Goal: Transaction & Acquisition: Purchase product/service

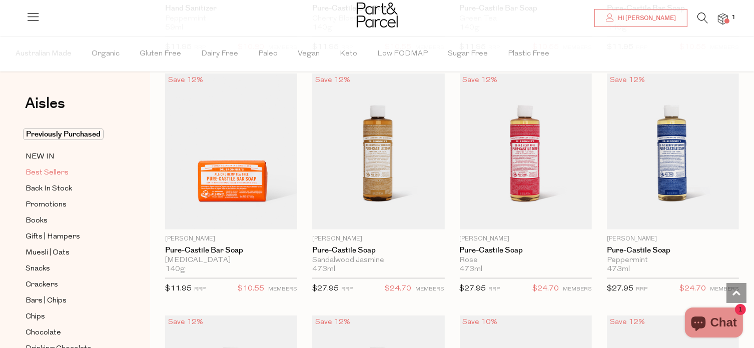
click at [60, 176] on span "Best Sellers" at bounding box center [47, 173] width 43 height 12
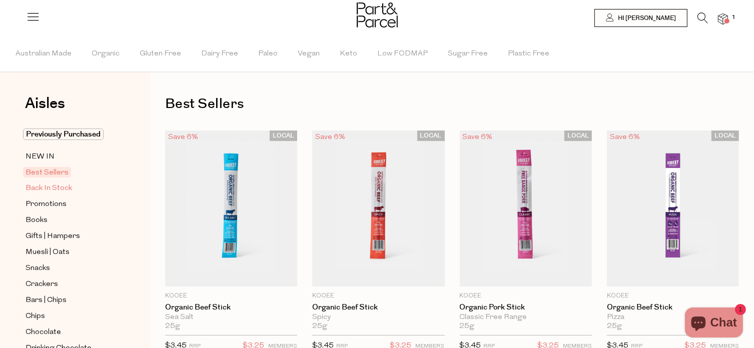
click at [45, 187] on span "Back In Stock" at bounding box center [49, 189] width 47 height 12
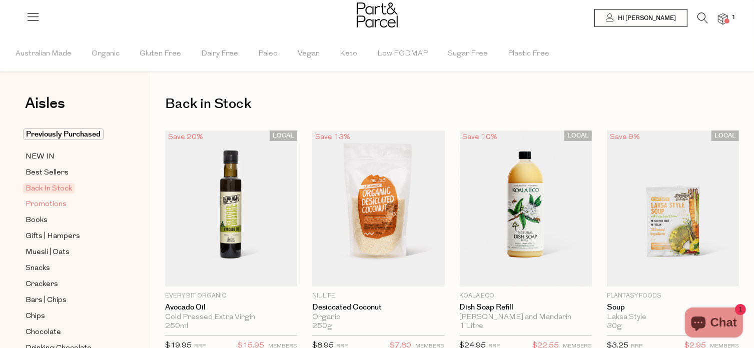
click at [53, 202] on span "Promotions" at bounding box center [46, 205] width 41 height 12
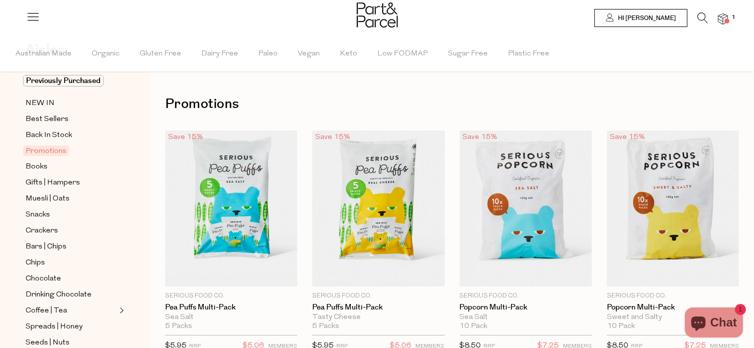
scroll to position [74, 0]
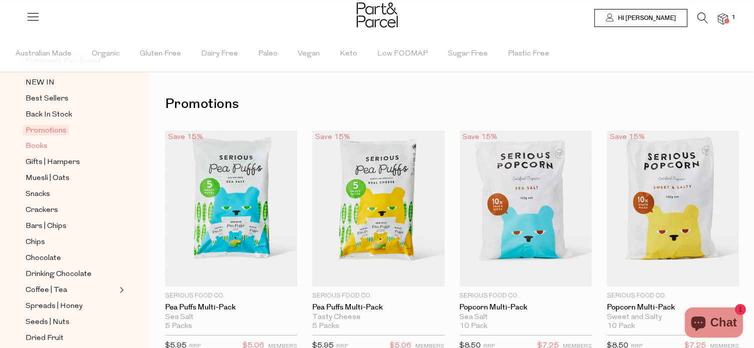
click at [32, 145] on span "Books" at bounding box center [37, 147] width 22 height 12
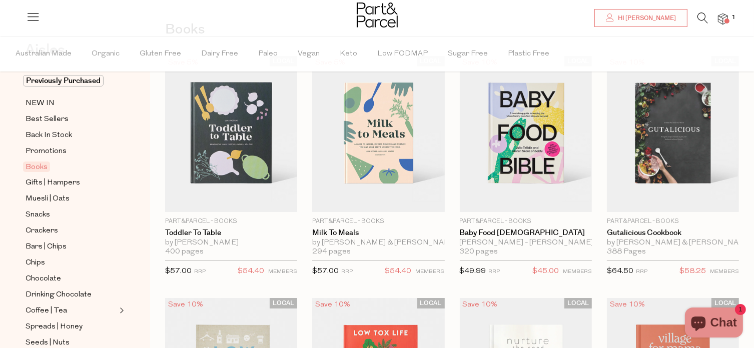
scroll to position [76, 0]
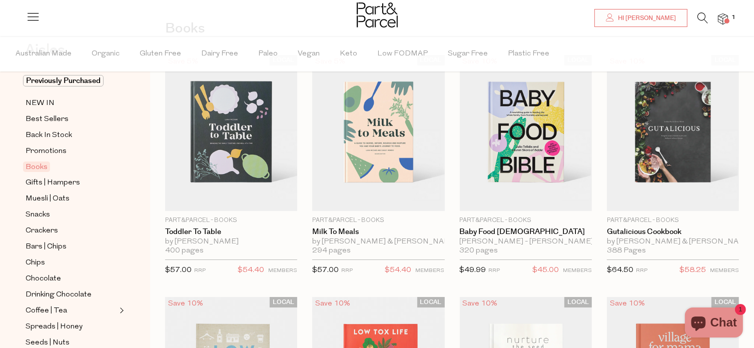
click at [229, 137] on img at bounding box center [231, 133] width 132 height 156
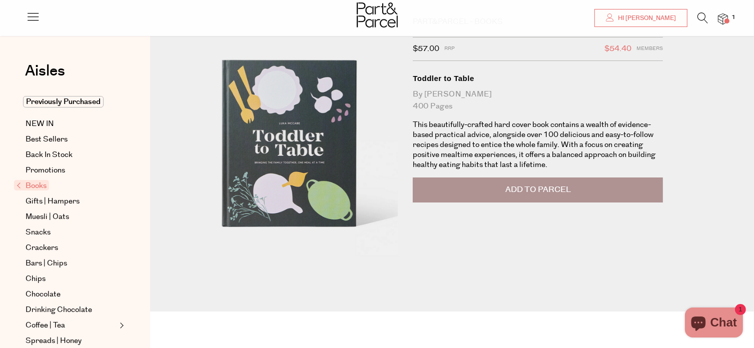
scroll to position [58, 0]
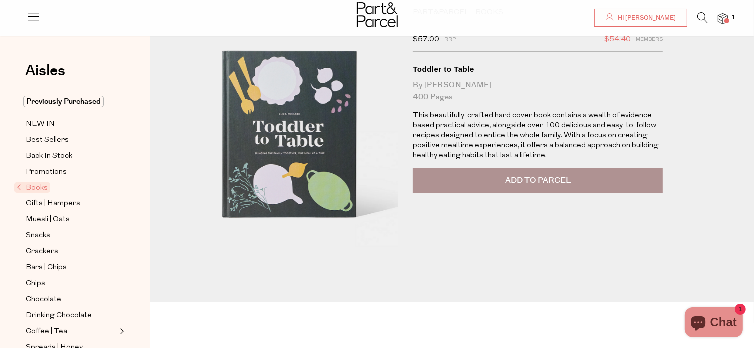
click at [584, 181] on button "Add to Parcel" at bounding box center [538, 181] width 250 height 25
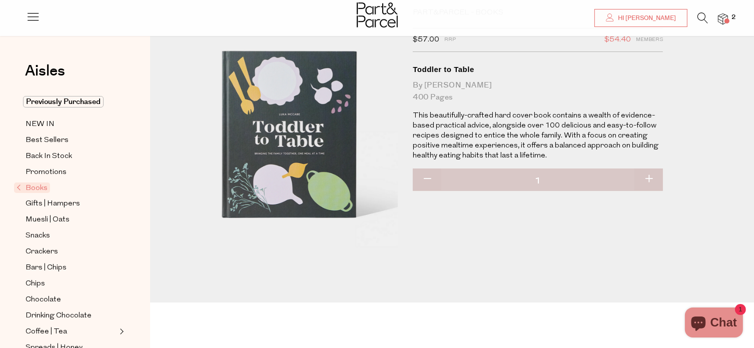
scroll to position [0, 0]
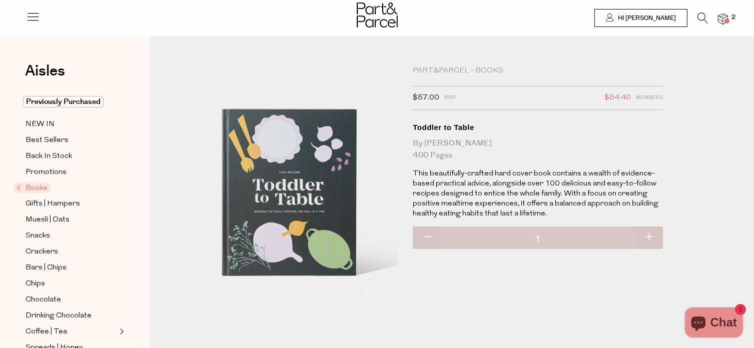
click at [726, 21] on span at bounding box center [726, 21] width 5 height 5
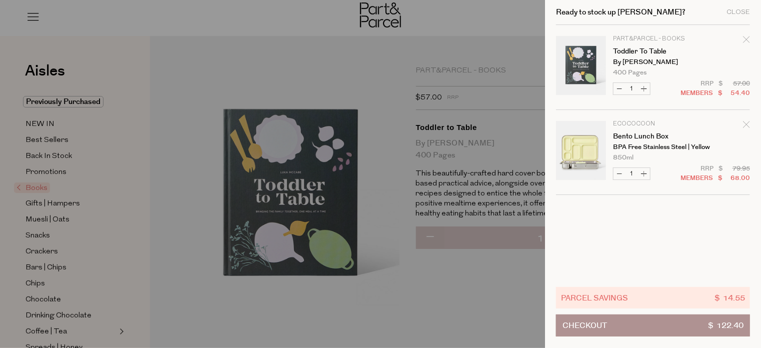
click at [484, 298] on div at bounding box center [380, 174] width 761 height 348
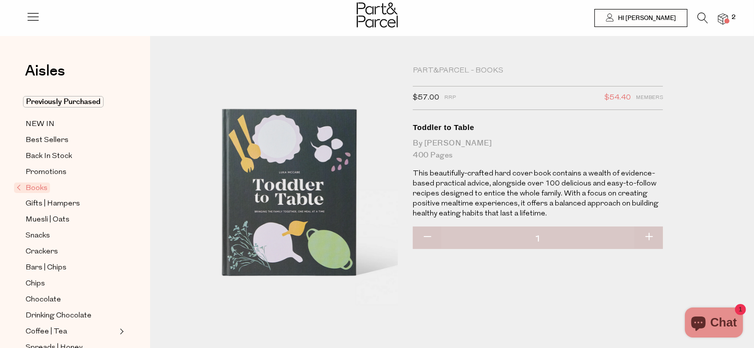
click at [36, 185] on span "Books" at bounding box center [32, 188] width 36 height 11
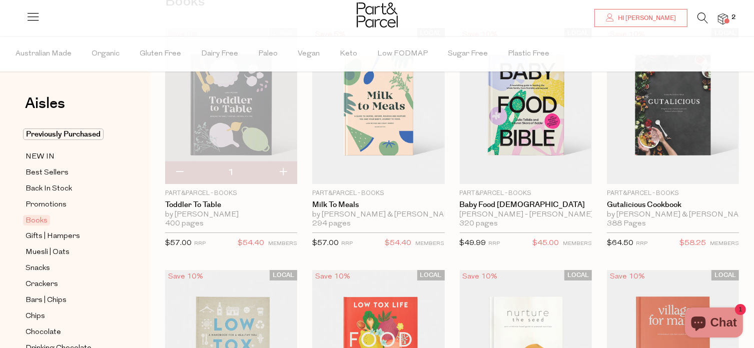
scroll to position [51, 0]
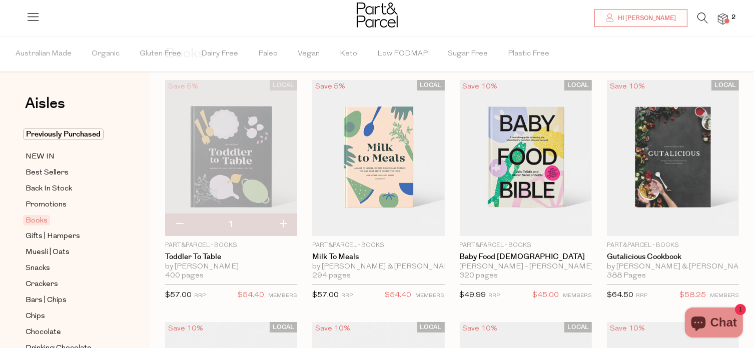
click at [379, 164] on img at bounding box center [378, 158] width 132 height 156
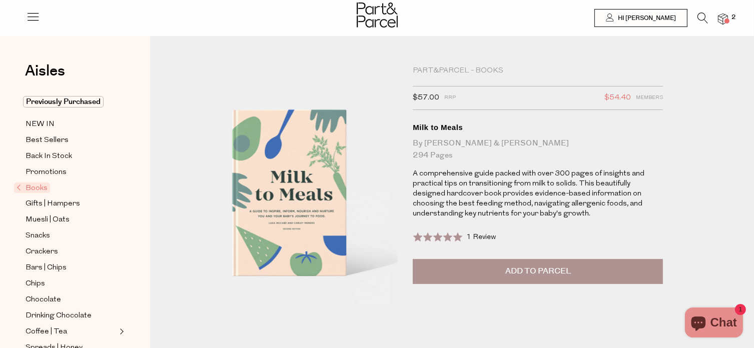
click at [722, 20] on img at bounding box center [723, 20] width 10 height 12
